Goal: Check status: Check status

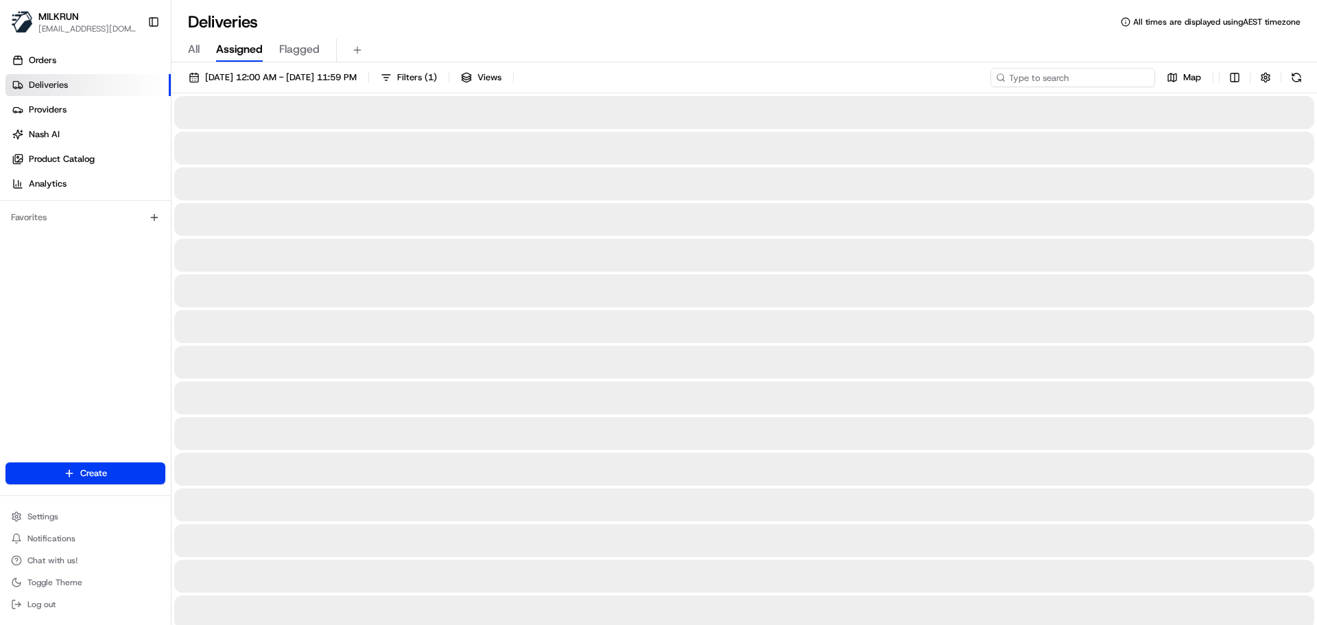
click at [1057, 74] on input at bounding box center [1073, 77] width 165 height 19
paste input "[PERSON_NAME]"
click at [1013, 80] on input "[PERSON_NAME]" at bounding box center [1073, 77] width 165 height 19
type input "[PERSON_NAME]"
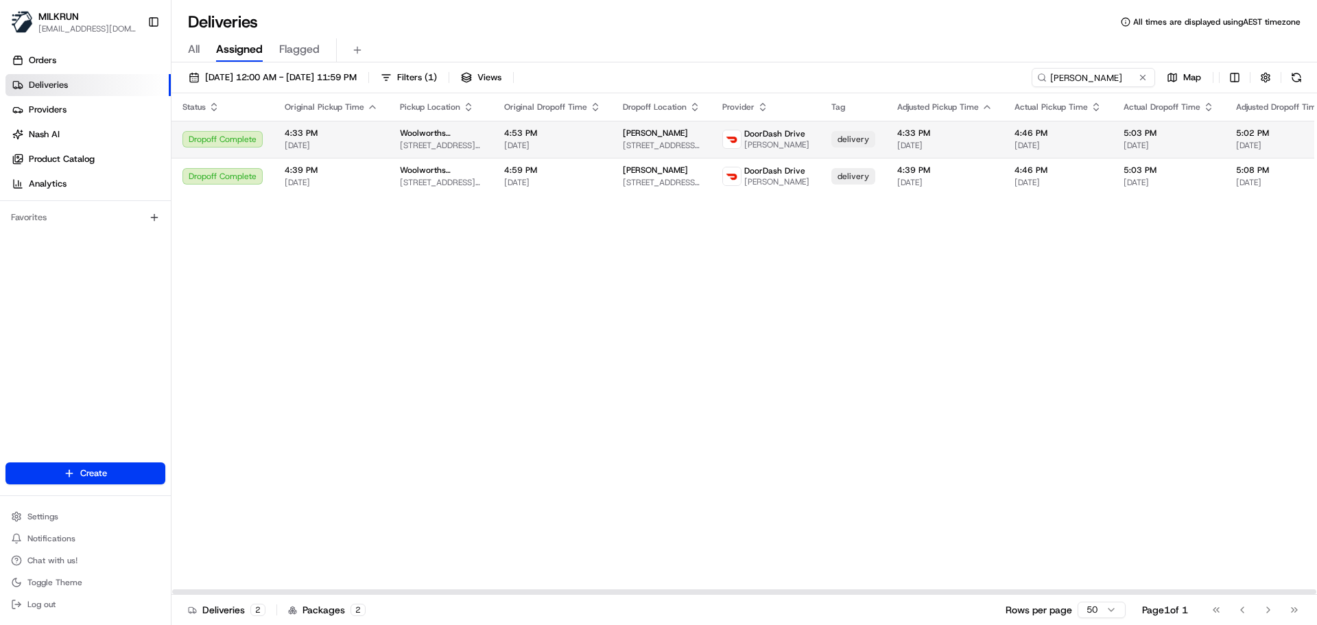
click at [377, 139] on td "4:33 PM [DATE]" at bounding box center [331, 139] width 115 height 37
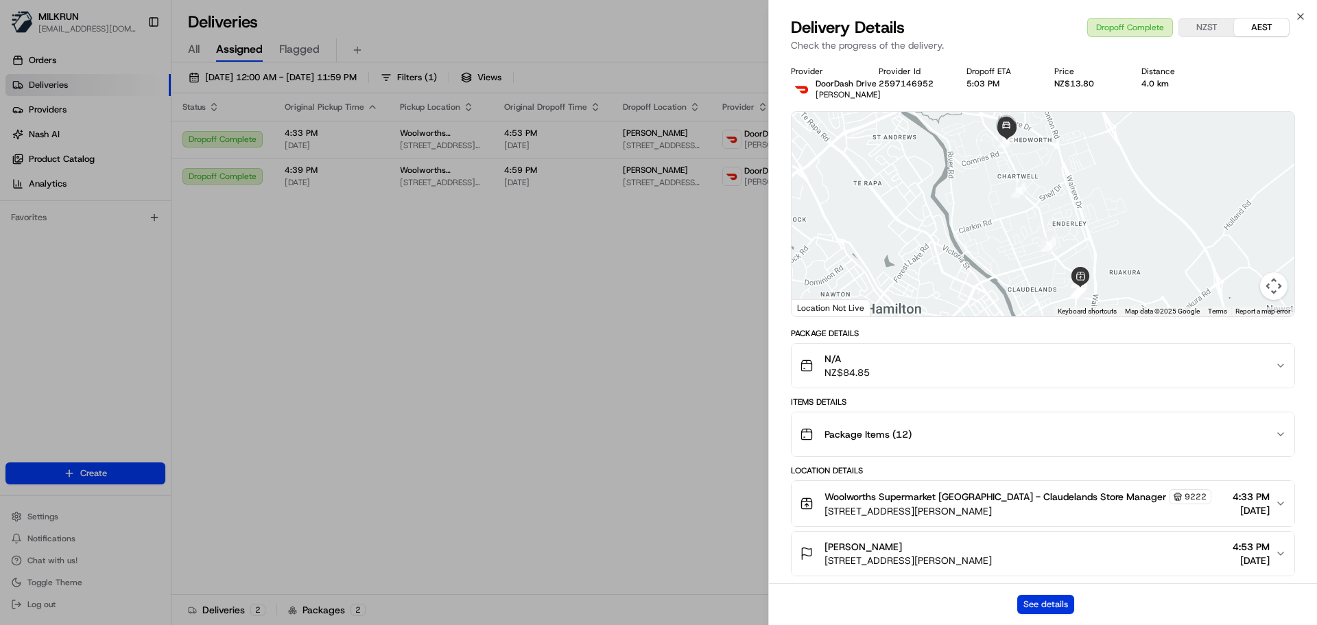
click at [1055, 603] on button "See details" at bounding box center [1045, 604] width 57 height 19
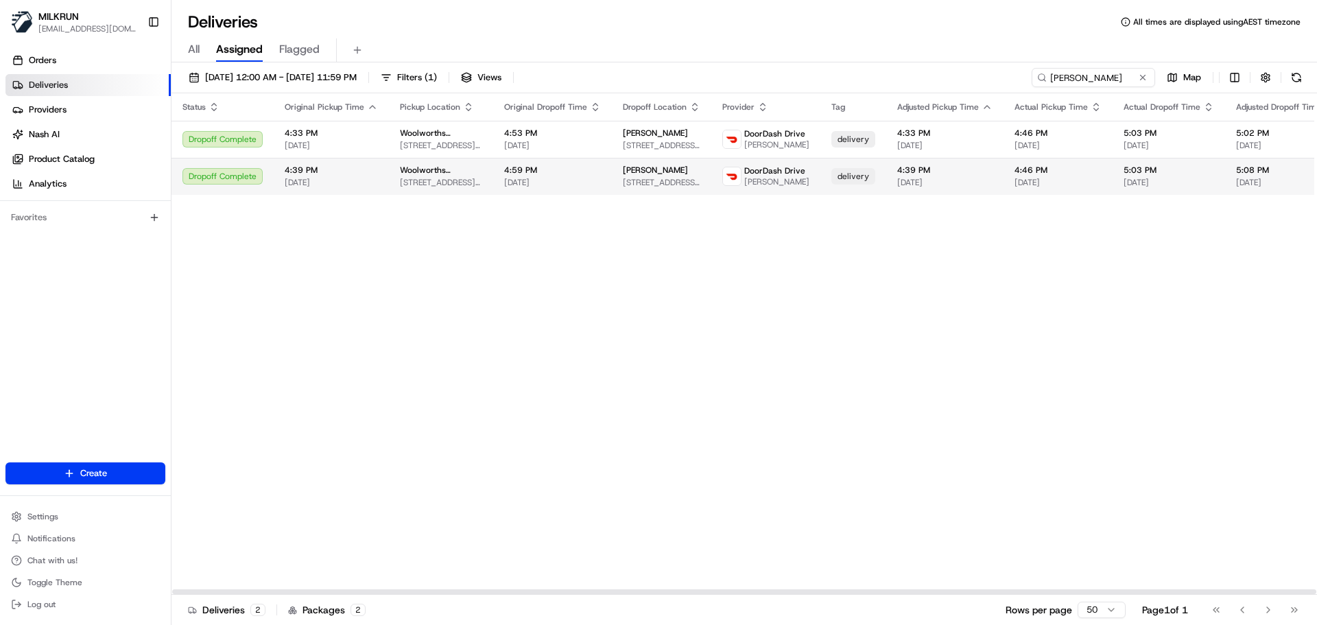
click at [445, 165] on span "Woolworths Supermarket [GEOGRAPHIC_DATA] - [GEOGRAPHIC_DATA]" at bounding box center [441, 170] width 82 height 11
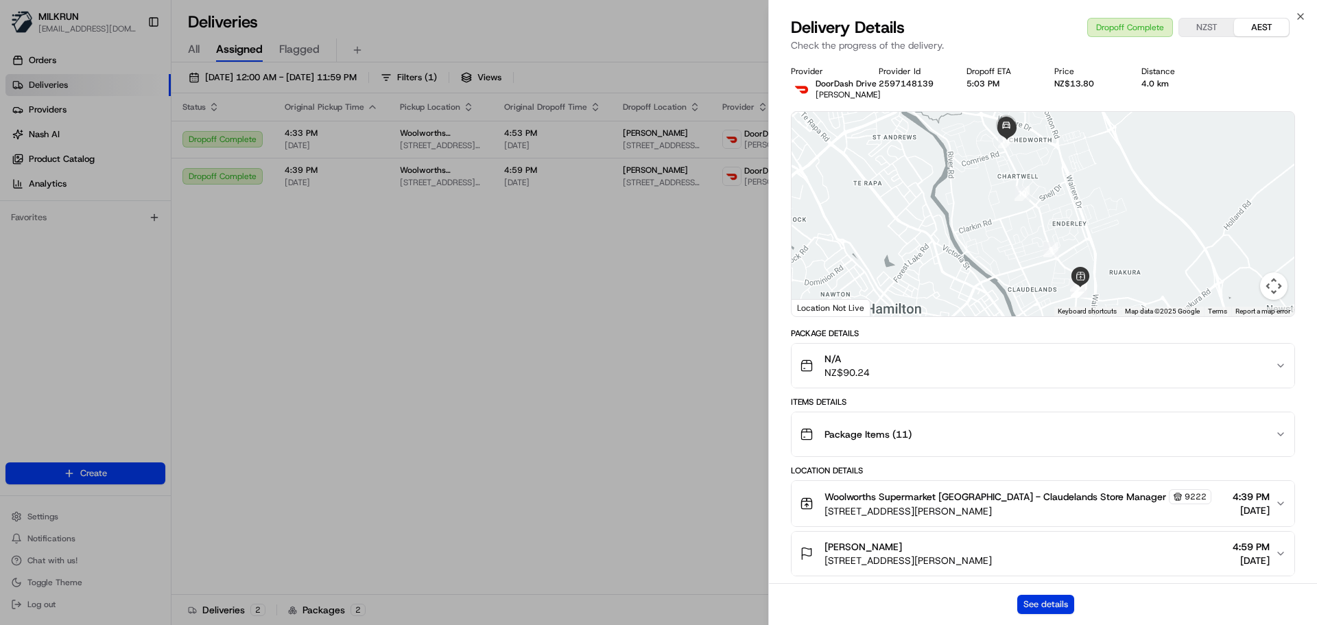
drag, startPoint x: 1041, startPoint y: 614, endPoint x: 1039, endPoint y: 607, distance: 7.2
click at [1040, 613] on div "See details" at bounding box center [1043, 604] width 548 height 42
click at [1055, 598] on button "See details" at bounding box center [1045, 604] width 57 height 19
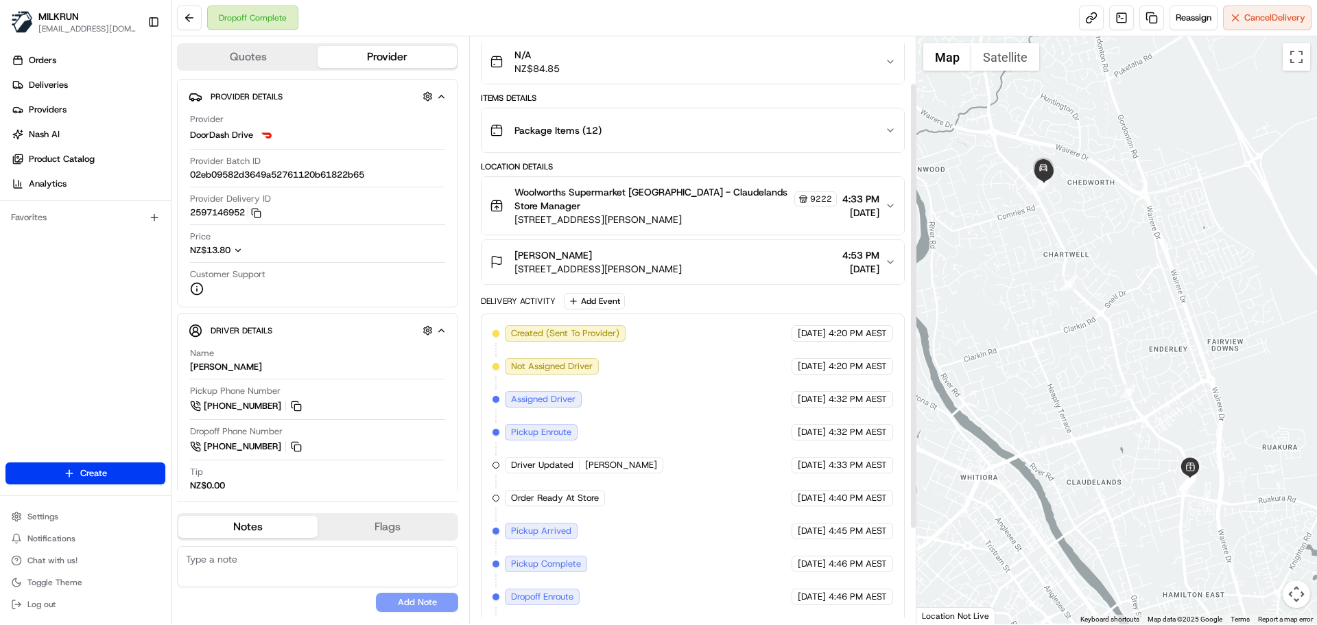
scroll to position [137, 0]
